Goal: Task Accomplishment & Management: Use online tool/utility

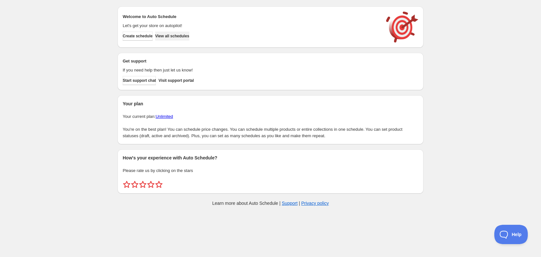
click at [189, 35] on span "View all schedules" at bounding box center [172, 35] width 34 height 5
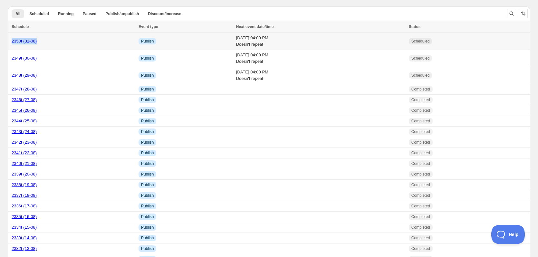
drag, startPoint x: 39, startPoint y: 43, endPoint x: 8, endPoint y: 44, distance: 30.6
click at [8, 44] on td "2350t (31-08)" at bounding box center [72, 41] width 129 height 17
copy link "2350t (31-08)"
click at [372, 43] on td "Sun 31st August 25 04:00 PM Doesn't repeat" at bounding box center [320, 41] width 173 height 17
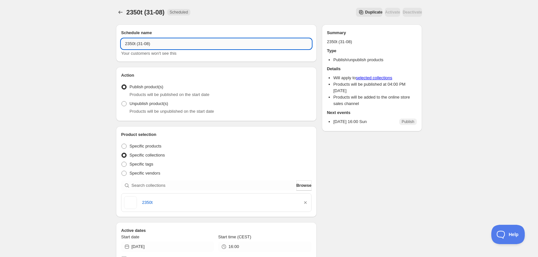
click at [179, 45] on input "2350t (31-08)" at bounding box center [216, 44] width 190 height 10
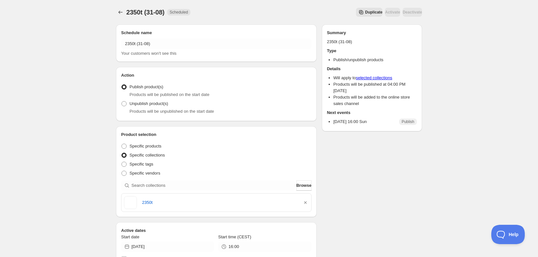
click at [365, 11] on span "Duplicate" at bounding box center [373, 12] width 17 height 5
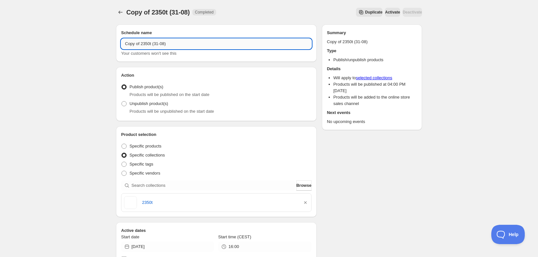
click at [156, 41] on input "Copy of 2350t (31-08)" at bounding box center [216, 44] width 190 height 10
paste input "text"
click at [134, 46] on input "2350t (31-08)" at bounding box center [216, 44] width 190 height 10
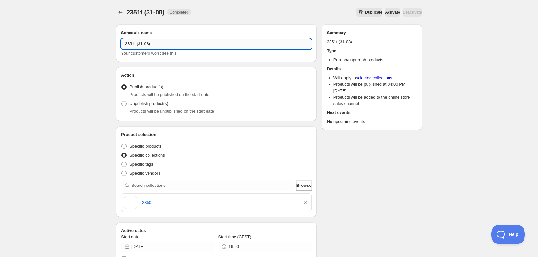
drag, startPoint x: 139, startPoint y: 45, endPoint x: 147, endPoint y: 45, distance: 8.4
click at [147, 45] on input "2351t (31-08)" at bounding box center [216, 44] width 190 height 10
click at [147, 44] on input "2351t (01-09)" at bounding box center [216, 44] width 190 height 10
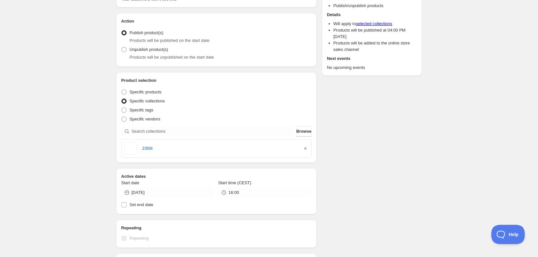
scroll to position [54, 0]
type input "2351t (01-09)"
click at [304, 150] on icon "button" at bounding box center [305, 148] width 6 height 6
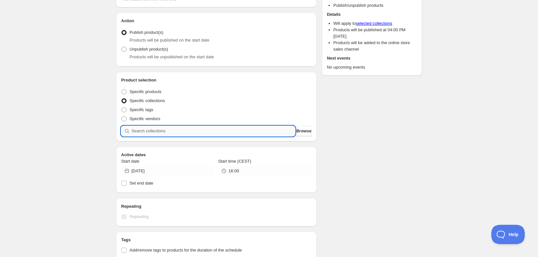
click at [251, 134] on input "search" at bounding box center [213, 131] width 164 height 10
type input "2"
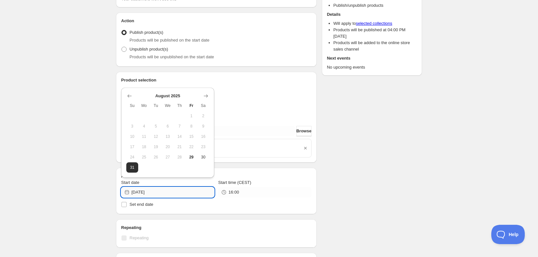
click at [182, 191] on input "2025-08-31" at bounding box center [172, 192] width 83 height 10
click at [209, 98] on icon "Show next month, September 2025" at bounding box center [205, 96] width 6 height 6
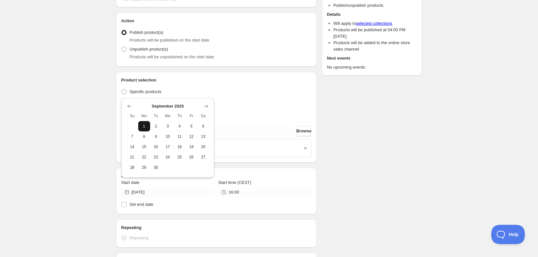
click at [146, 128] on span "1" at bounding box center [144, 126] width 7 height 5
type input "2025-09-01"
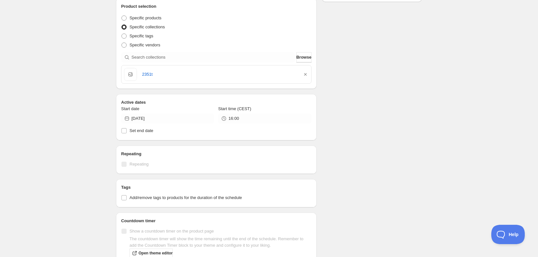
scroll to position [238, 0]
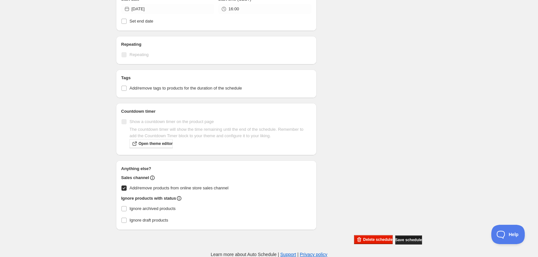
click at [413, 241] on span "Save schedule" at bounding box center [408, 239] width 27 height 5
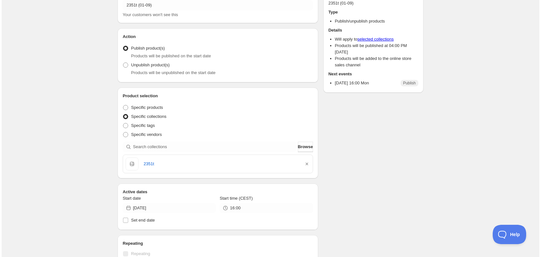
scroll to position [0, 0]
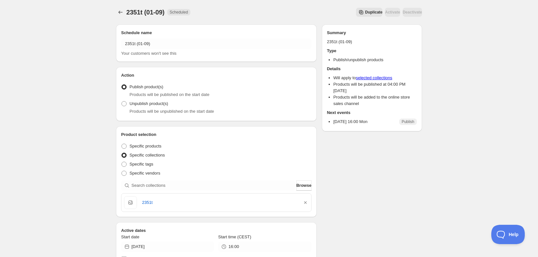
click at [365, 12] on span "Duplicate" at bounding box center [373, 12] width 17 height 5
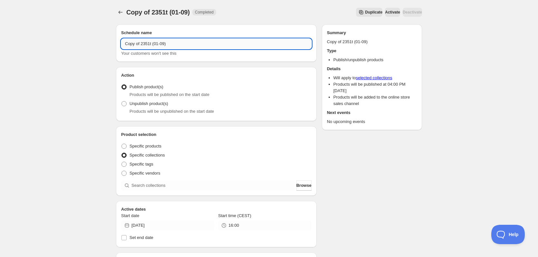
click at [142, 42] on input "Copy of 2351t (01-09)" at bounding box center [216, 44] width 190 height 10
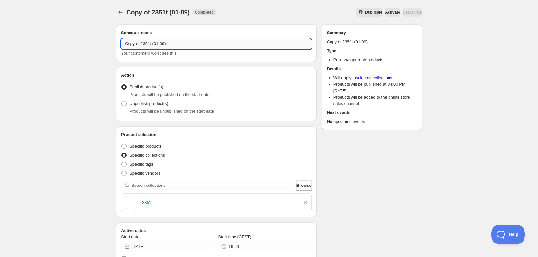
click at [142, 42] on input "Copy of 2351t (01-09)" at bounding box center [216, 44] width 190 height 10
paste input "text"
click at [133, 46] on input "2351t (01-09)" at bounding box center [216, 44] width 190 height 10
click at [141, 43] on input "2352t (01-09)" at bounding box center [216, 44] width 190 height 10
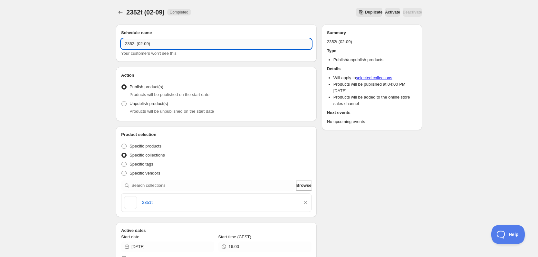
click at [141, 43] on input "2352t (02-09)" at bounding box center [216, 44] width 190 height 10
type input "2352t (02-09)"
click at [307, 205] on icon "button" at bounding box center [305, 202] width 6 height 6
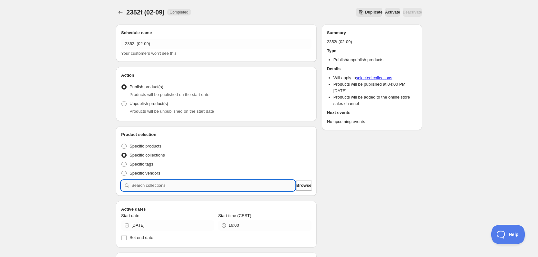
click at [265, 188] on input "search" at bounding box center [213, 185] width 164 height 10
type input "2"
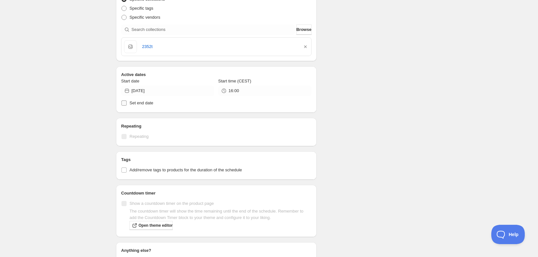
scroll to position [156, 0]
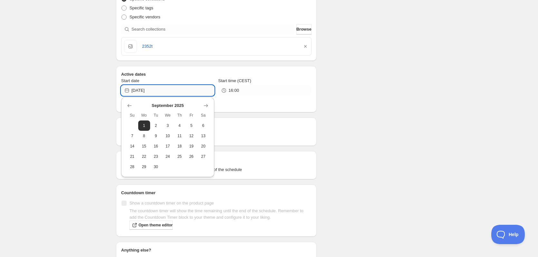
drag, startPoint x: 149, startPoint y: 89, endPoint x: 159, endPoint y: 90, distance: 10.0
click at [159, 90] on input "2025-09-01" at bounding box center [172, 90] width 83 height 10
type input "2025-09-02"
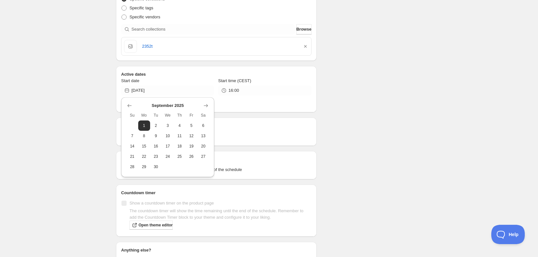
click at [94, 78] on div "2352t (02-09). This page is ready 2352t (02-09) Completed Duplicate Activate De…" at bounding box center [269, 91] width 538 height 495
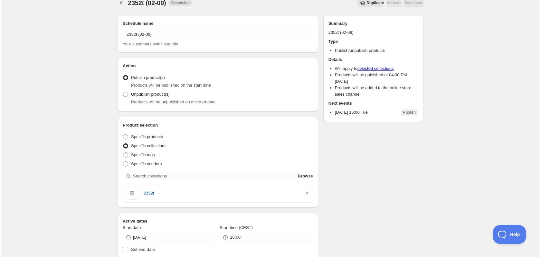
scroll to position [0, 0]
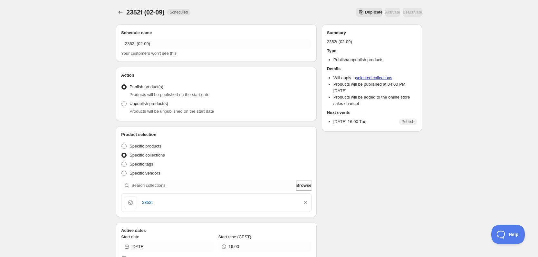
click at [365, 12] on span "Duplicate" at bounding box center [373, 12] width 17 height 5
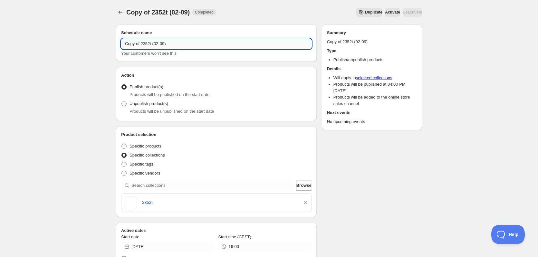
click at [155, 49] on input "Copy of 2352t (02-09)" at bounding box center [216, 44] width 190 height 10
paste input "text"
click at [132, 42] on input "2352t (02-09)" at bounding box center [216, 44] width 190 height 10
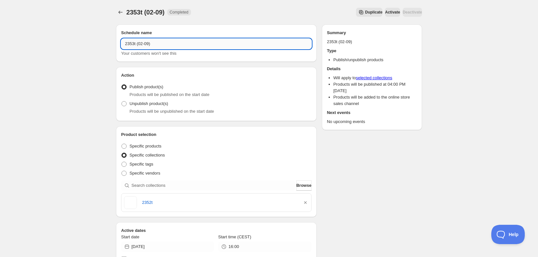
click at [141, 44] on input "2353t (02-09)" at bounding box center [216, 44] width 190 height 10
type input "2353t (03-09)"
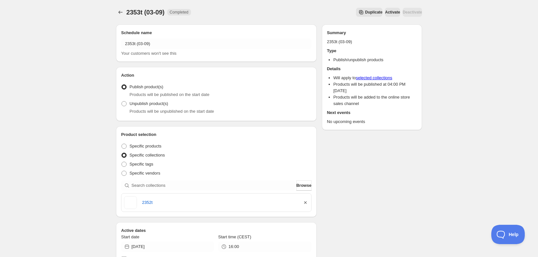
click at [308, 202] on icon "button" at bounding box center [305, 202] width 6 height 6
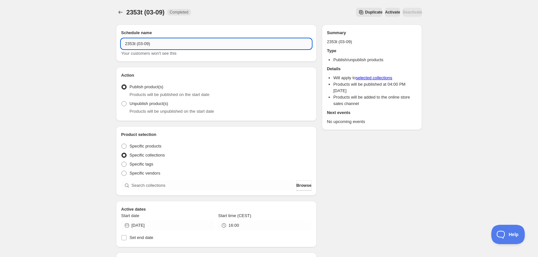
click at [192, 45] on input "2353t (03-09)" at bounding box center [216, 44] width 190 height 10
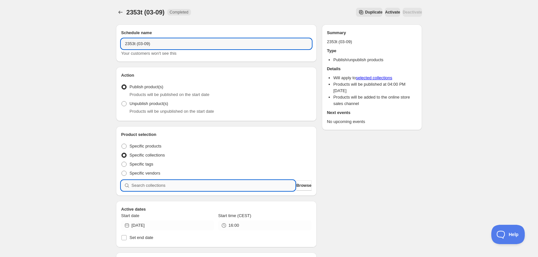
click at [160, 187] on input "search" at bounding box center [213, 185] width 164 height 10
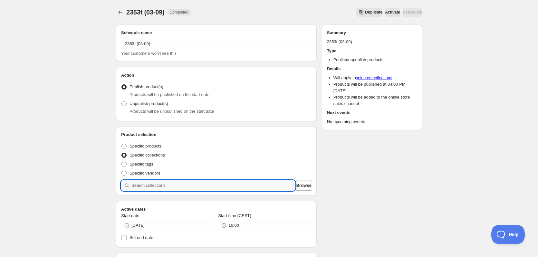
paste input "2353t (03-09)"
type input "2353t (03-09)"
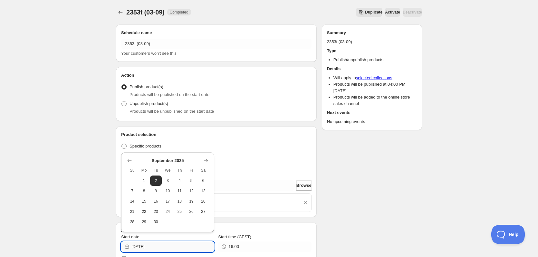
click at [151, 245] on input "2025-09-02" at bounding box center [172, 246] width 83 height 10
type input "2025-09-03"
click at [78, 198] on div "2353t (03-09). This page is ready 2353t (03-09) Completed Duplicate Activate De…" at bounding box center [269, 247] width 538 height 495
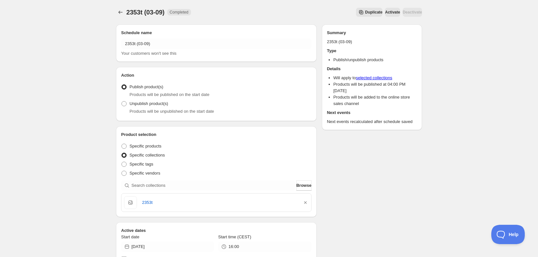
scroll to position [238, 0]
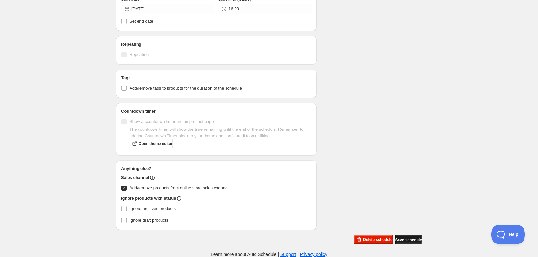
click at [414, 241] on span "Save schedule" at bounding box center [408, 239] width 27 height 5
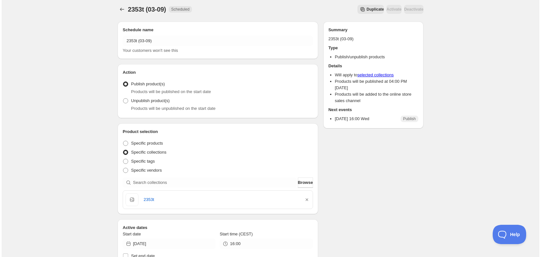
scroll to position [0, 0]
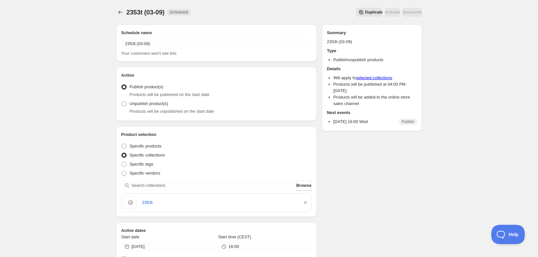
click at [365, 14] on span "Duplicate" at bounding box center [373, 12] width 17 height 5
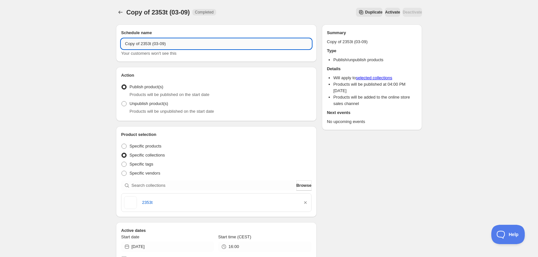
click at [162, 46] on input "Copy of 2353t (03-09)" at bounding box center [216, 44] width 190 height 10
paste input "text"
click at [132, 45] on input "2353t (03-09)" at bounding box center [216, 44] width 190 height 10
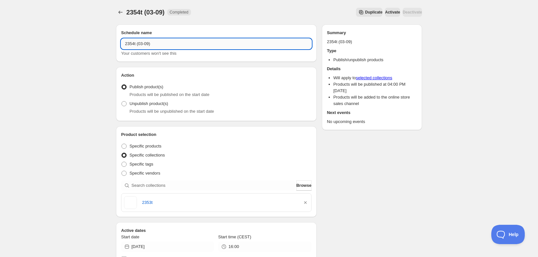
click at [140, 44] on input "2354t (03-09)" at bounding box center [216, 44] width 190 height 10
type input "2354t (04-09)"
click at [305, 204] on icon "button" at bounding box center [305, 202] width 6 height 6
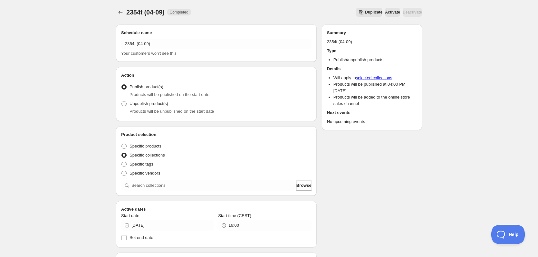
click at [246, 192] on div "Product selection Entity type Specific products Specific collections Specific t…" at bounding box center [216, 161] width 201 height 70
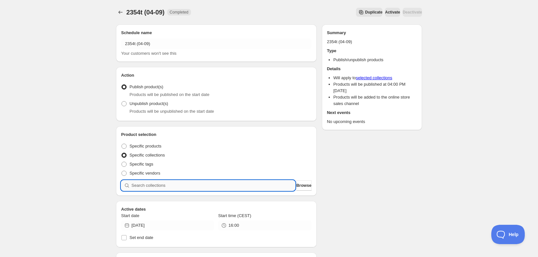
click at [250, 187] on input "search" at bounding box center [213, 185] width 164 height 10
paste input "2353t (03-09)"
type input "2353t (03-09)"
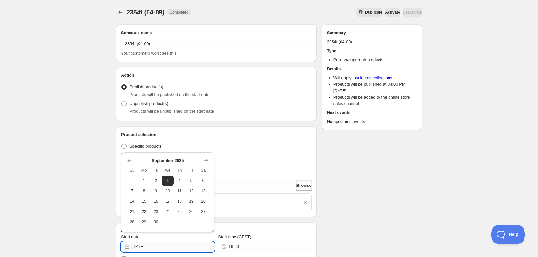
drag, startPoint x: 150, startPoint y: 250, endPoint x: 158, endPoint y: 250, distance: 7.7
click at [158, 250] on input "2025-09-03" at bounding box center [172, 246] width 83 height 10
type input "2025-09-04"
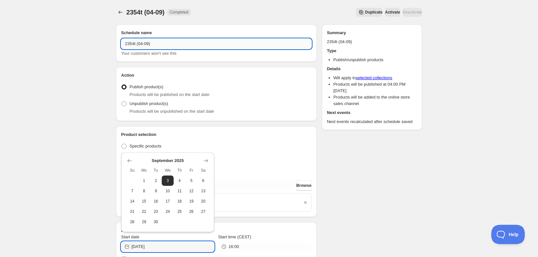
click at [150, 45] on input "2354t (04-09)" at bounding box center [216, 44] width 190 height 10
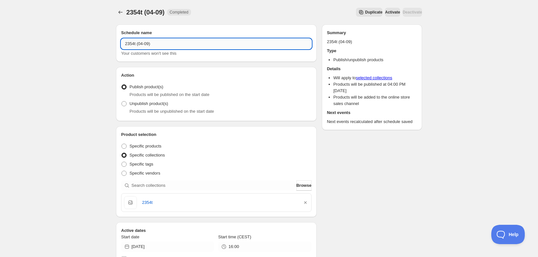
click at [150, 45] on input "2354t (04-09)" at bounding box center [216, 44] width 190 height 10
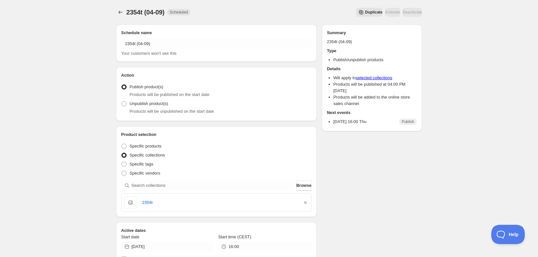
click at [365, 14] on span "Duplicate" at bounding box center [373, 12] width 17 height 5
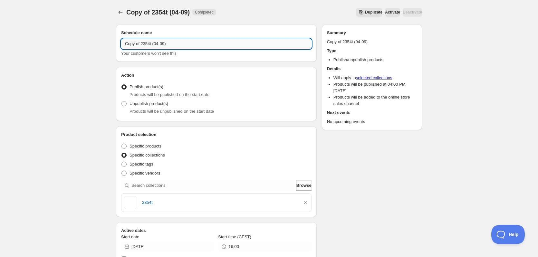
click at [149, 41] on input "Copy of 2354t (04-09)" at bounding box center [216, 44] width 190 height 10
paste input "text"
click at [130, 44] on input "2354t (04-09)" at bounding box center [216, 44] width 190 height 10
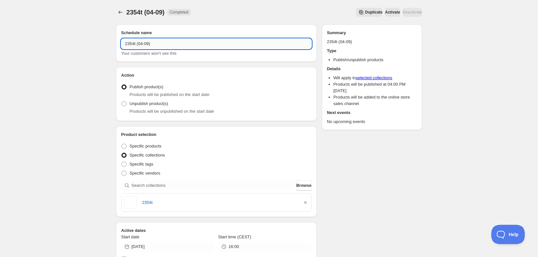
click at [132, 45] on input "2354t (04-09)" at bounding box center [216, 44] width 190 height 10
click at [141, 43] on input "2355t (04-09)" at bounding box center [216, 44] width 190 height 10
click at [141, 43] on input "2355t (05-09)" at bounding box center [216, 44] width 190 height 10
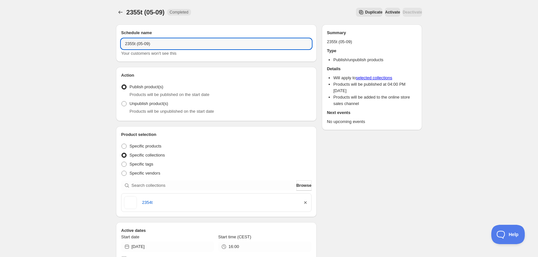
type input "2355t (05-09)"
click at [306, 201] on icon "button" at bounding box center [305, 202] width 6 height 6
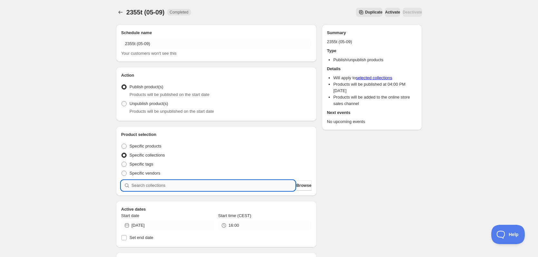
click at [241, 185] on input "search" at bounding box center [213, 185] width 164 height 10
type input "2"
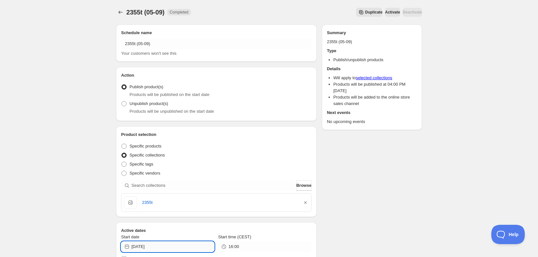
click at [183, 247] on input "[DATE]" at bounding box center [172, 246] width 83 height 10
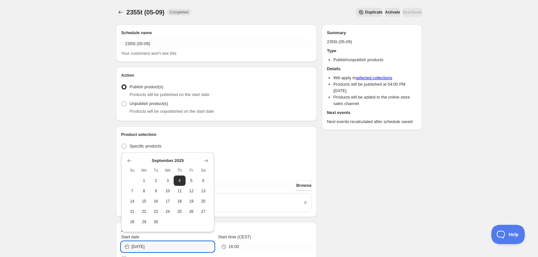
type input "[DATE]"
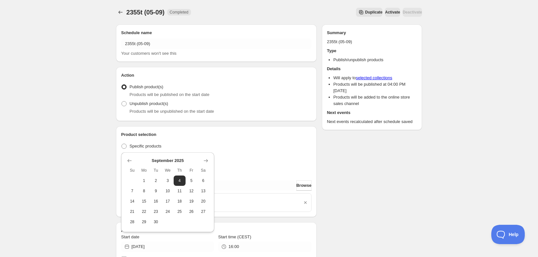
click at [354, 183] on div "Schedule name 2355t (05-09) Your customers won't see this Action Action Publish…" at bounding box center [266, 250] width 311 height 463
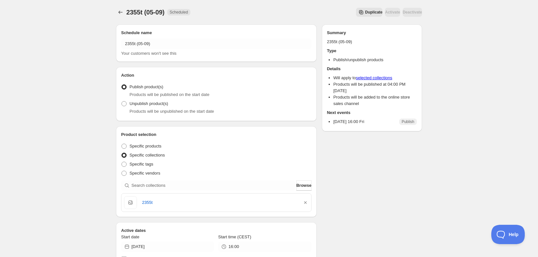
click at [365, 12] on span "Duplicate" at bounding box center [373, 12] width 17 height 5
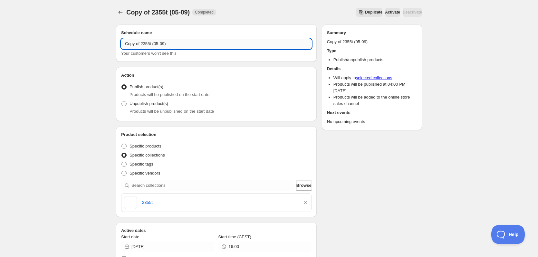
click at [180, 42] on input "Copy of 2355t (05-09)" at bounding box center [216, 44] width 190 height 10
paste input "text"
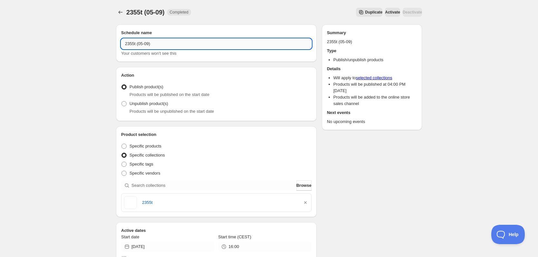
click at [134, 44] on input "2355t (05-09)" at bounding box center [216, 44] width 190 height 10
click at [141, 43] on input "2356t (05-09)" at bounding box center [216, 44] width 190 height 10
click at [202, 39] on input "2356t (06-09)" at bounding box center [216, 44] width 190 height 10
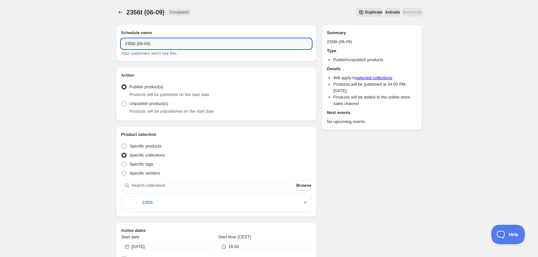
type input "2356t (06-09)"
click at [305, 206] on div "2355t" at bounding box center [216, 202] width 184 height 13
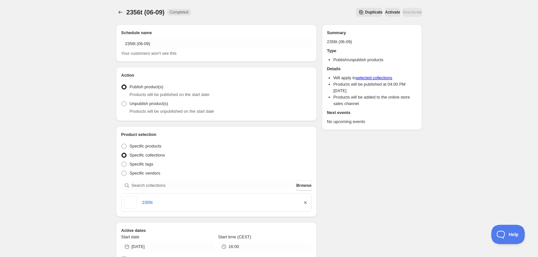
click at [306, 202] on icon "button" at bounding box center [305, 202] width 6 height 6
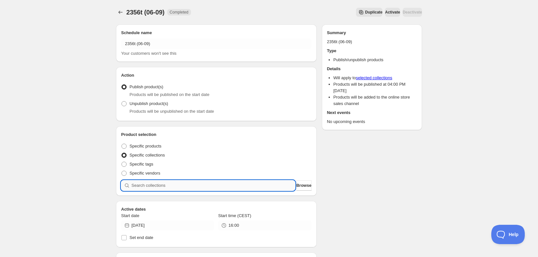
click at [271, 187] on input "search" at bounding box center [213, 185] width 164 height 10
paste input "2356t (06-09)"
type input "2356t (06-09)"
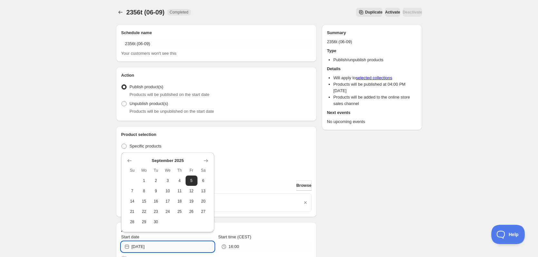
drag, startPoint x: 150, startPoint y: 247, endPoint x: 163, endPoint y: 249, distance: 12.7
click at [163, 249] on input "[DATE]" at bounding box center [172, 246] width 83 height 10
type input "[DATE]"
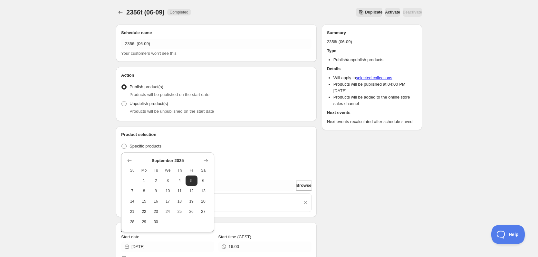
click at [346, 189] on div "Schedule name 2356t (06-09) Your customers won't see this Action Action Publish…" at bounding box center [266, 250] width 311 height 463
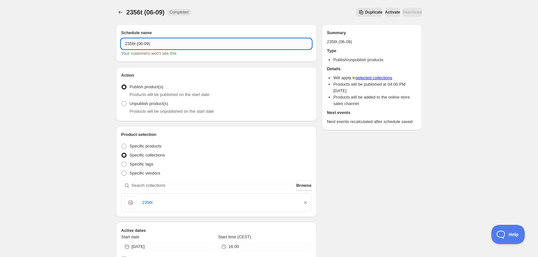
click at [199, 43] on input "2356t (06-09)" at bounding box center [216, 44] width 190 height 10
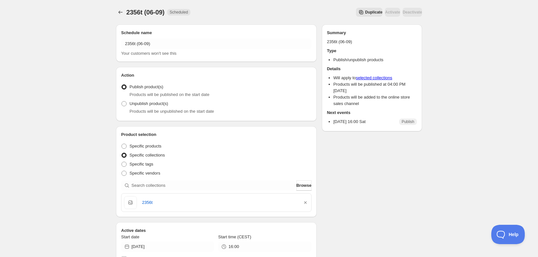
click at [358, 11] on icon "Secondary action label" at bounding box center [361, 12] width 6 height 6
click at [202, 38] on div "Schedule name Copy of 2356t (06-09) Your customers won't see this" at bounding box center [216, 43] width 190 height 27
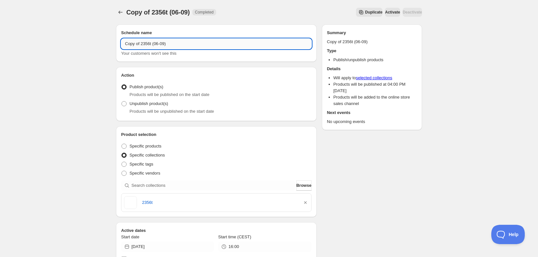
click at [196, 42] on input "Copy of 2356t (06-09)" at bounding box center [216, 44] width 190 height 10
paste input "text"
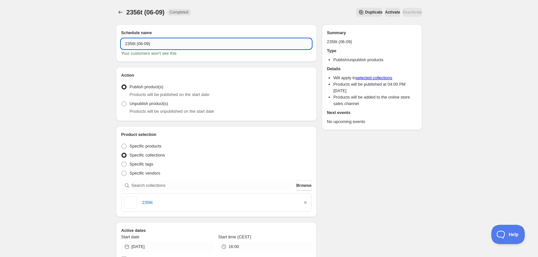
click at [132, 45] on input "2356t (06-09)" at bounding box center [216, 44] width 190 height 10
click at [141, 43] on input "2357t (06-09)" at bounding box center [216, 44] width 190 height 10
click at [132, 42] on input "2357t (07-09)" at bounding box center [216, 44] width 190 height 10
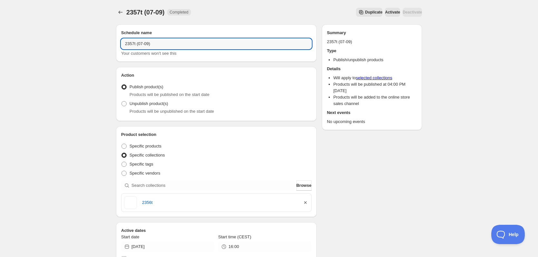
type input "2357t (07-09)"
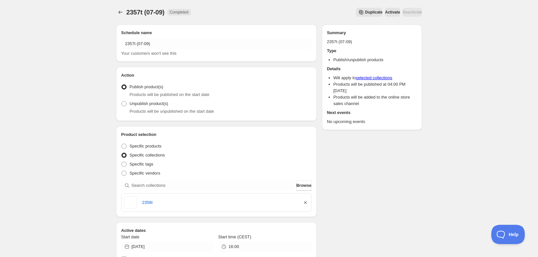
click at [306, 202] on icon "button" at bounding box center [305, 202] width 6 height 6
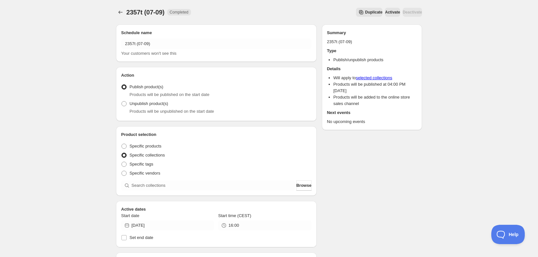
click at [260, 196] on div "Schedule name 2357t (07-09) Your customers won't see this Action Action Publish…" at bounding box center [216, 235] width 201 height 422
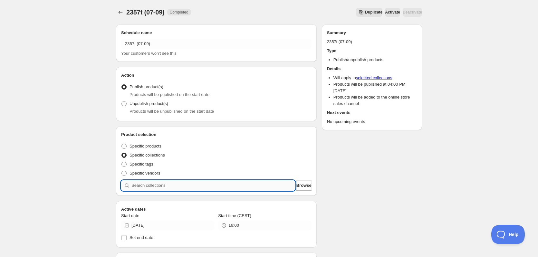
click at [260, 183] on input "search" at bounding box center [213, 185] width 164 height 10
paste input "2357t (07-09)"
type input "2357t (07-09)"
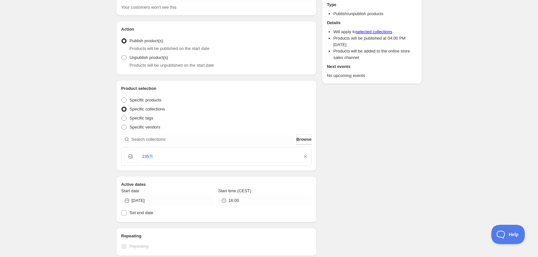
scroll to position [68, 0]
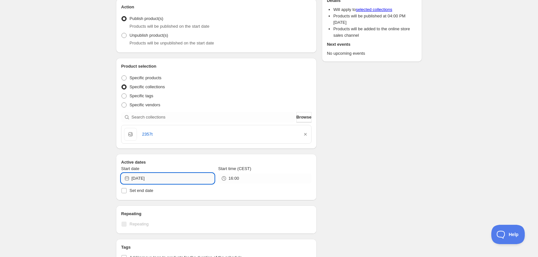
click at [177, 177] on input "[DATE]" at bounding box center [172, 178] width 83 height 10
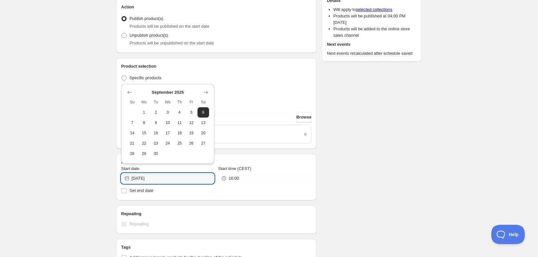
type input "[DATE]"
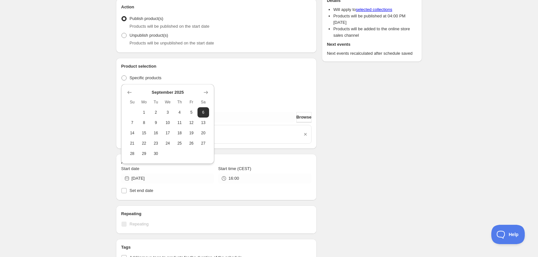
click at [91, 126] on div "2357t (07-09). This page is ready 2357t (07-09) Completed Duplicate Activate De…" at bounding box center [269, 179] width 538 height 495
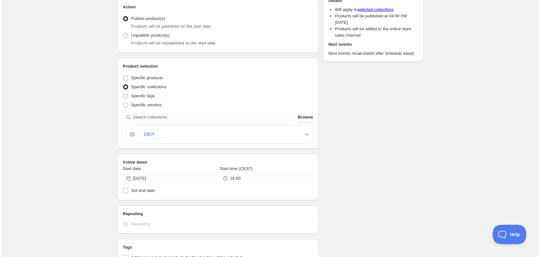
scroll to position [0, 0]
